Goal: Task Accomplishment & Management: Manage account settings

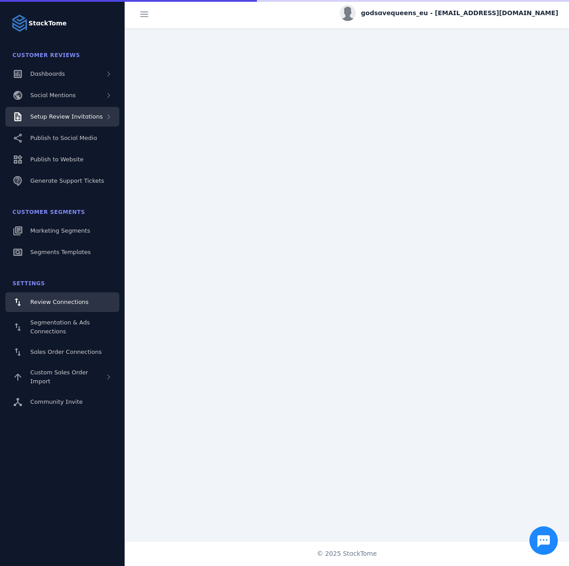
click at [82, 119] on span "Setup Review Invitations" at bounding box center [66, 116] width 73 height 7
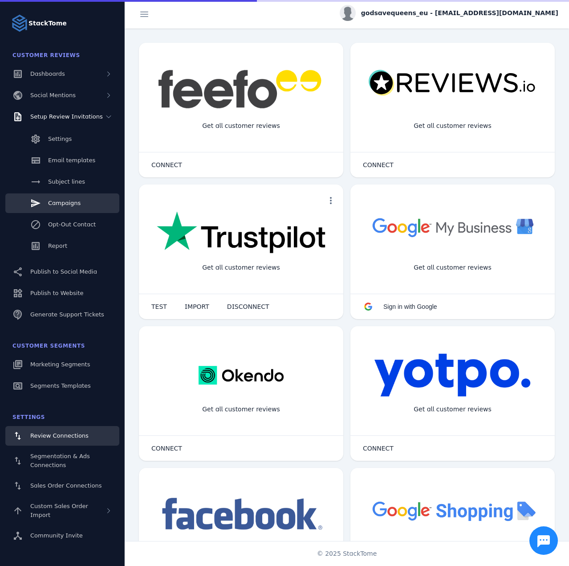
click at [72, 201] on span "Campaigns" at bounding box center [64, 203] width 33 height 7
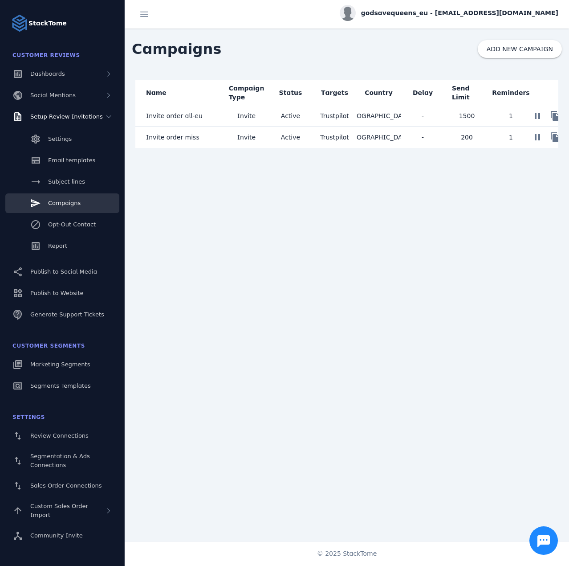
click at [255, 120] on mat-cell "Invite" at bounding box center [247, 115] width 44 height 21
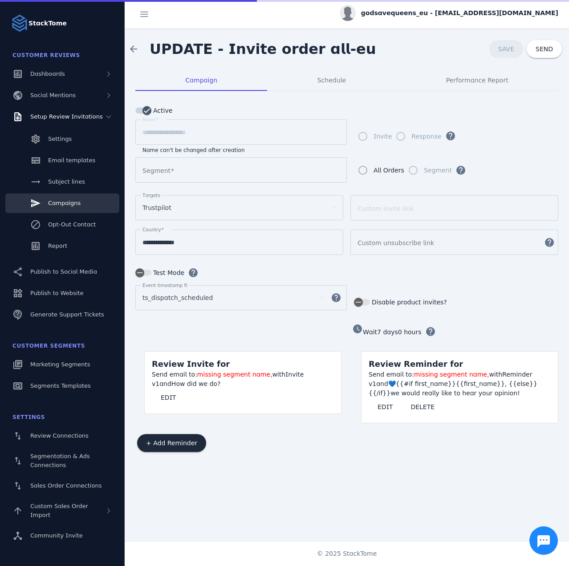
type input "**********"
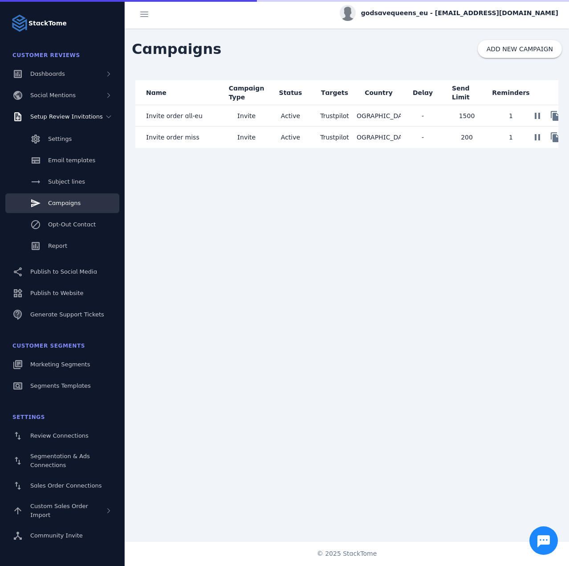
click at [201, 136] on mat-cell "Invite order miss" at bounding box center [179, 137] width 89 height 21
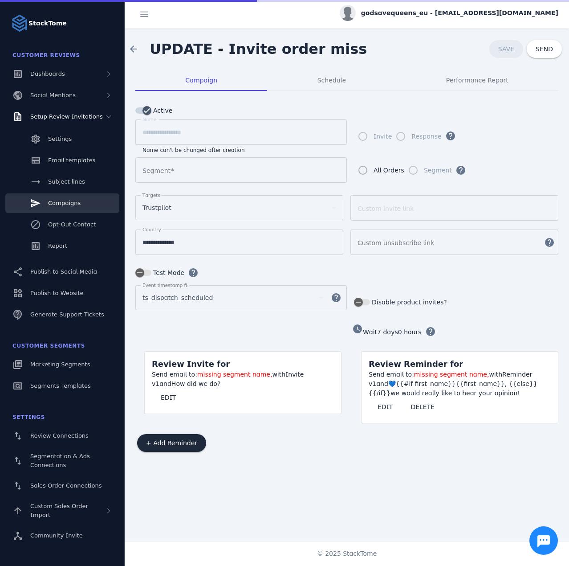
type input "**********"
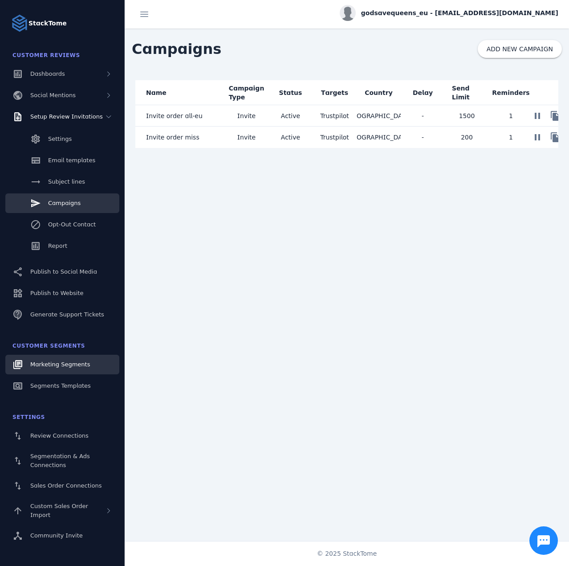
click at [60, 361] on span "Marketing Segments" at bounding box center [60, 364] width 60 height 7
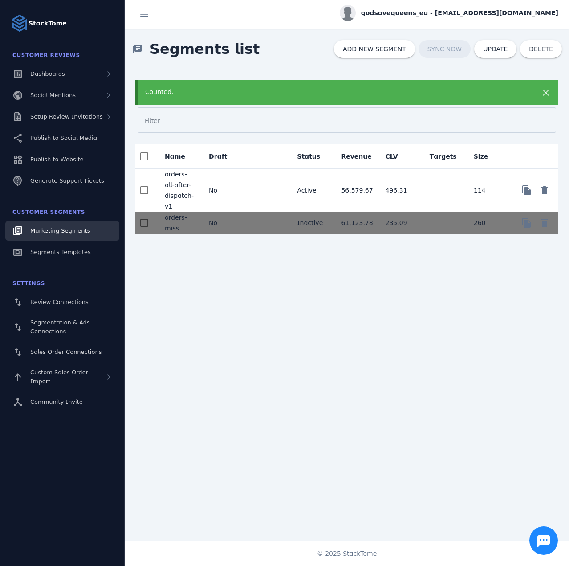
click at [305, 90] on div "Counted." at bounding box center [328, 91] width 366 height 9
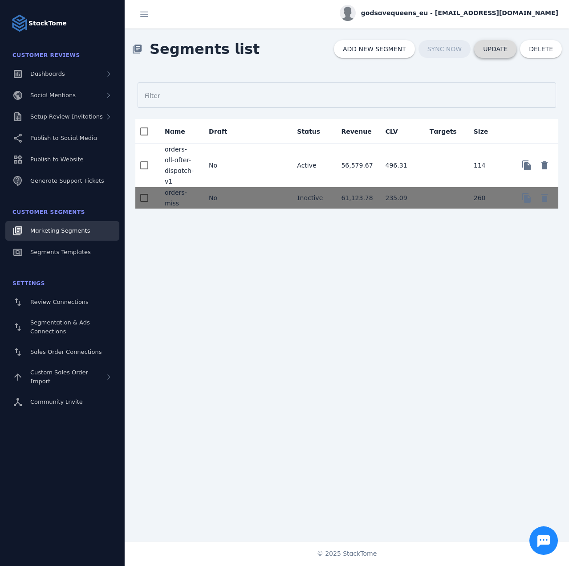
click at [498, 47] on span "UPDATE" at bounding box center [495, 49] width 25 height 6
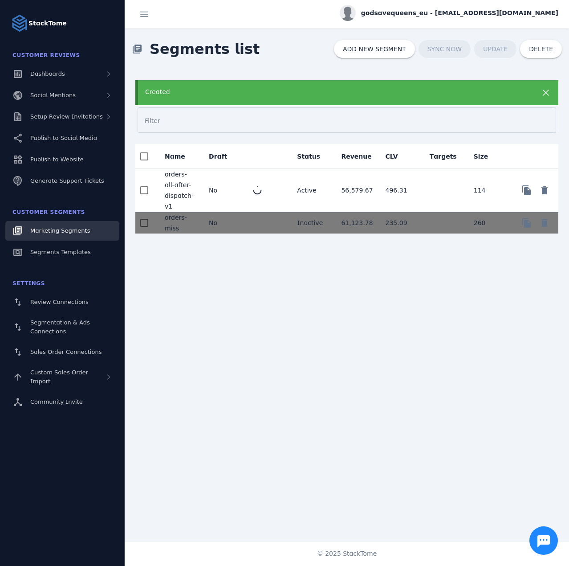
click at [260, 96] on div "Created" at bounding box center [328, 91] width 366 height 9
click at [528, 10] on span "godsavequeens_eu - [EMAIL_ADDRESS][DOMAIN_NAME]" at bounding box center [459, 12] width 197 height 9
click at [524, 86] on span "Sign out" at bounding box center [531, 86] width 26 height 11
